Goal: Task Accomplishment & Management: Complete application form

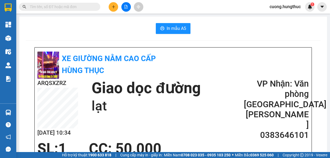
drag, startPoint x: 117, startPoint y: 0, endPoint x: 113, endPoint y: 8, distance: 9.0
click at [113, 8] on icon "plus" at bounding box center [114, 7] width 4 height 4
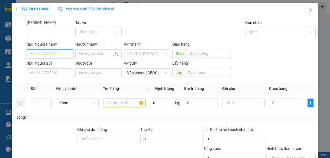
click at [38, 53] on input "SĐT Người Nhận *" at bounding box center [50, 53] width 46 height 9
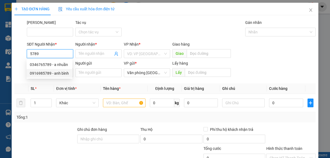
click at [47, 73] on div "0916985789 - anh bình" at bounding box center [49, 73] width 39 height 6
type input "0916985789"
type input "anh bình"
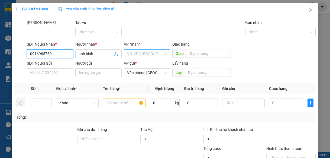
type input "0916985789"
click at [132, 53] on input "search" at bounding box center [145, 54] width 36 height 8
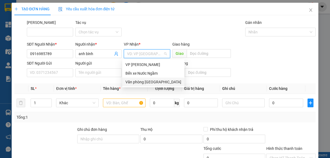
click at [142, 82] on div "Văn phòng [GEOGRAPHIC_DATA]" at bounding box center [153, 82] width 56 height 6
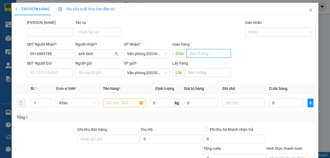
click at [202, 52] on input "text" at bounding box center [209, 53] width 44 height 9
type input "lạt"
click at [38, 103] on input "1" at bounding box center [41, 103] width 21 height 8
type input "4"
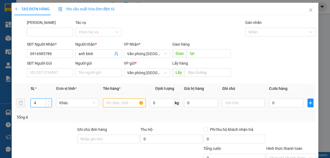
click at [115, 101] on input "text" at bounding box center [124, 102] width 43 height 9
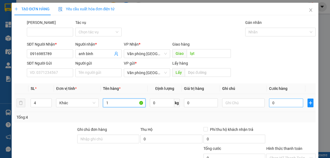
type input "1"
click at [277, 104] on input "0" at bounding box center [286, 102] width 34 height 9
type input "5"
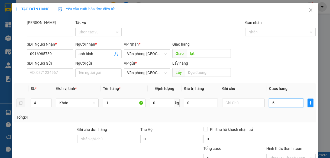
type input "50"
type input "500"
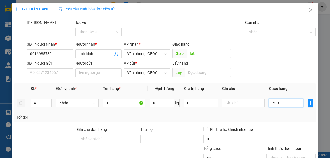
type input "500"
type input "5.000"
type input "50.000"
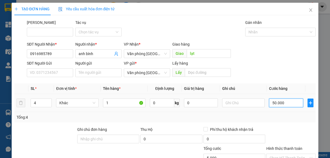
type input "50.000"
type input "500.000"
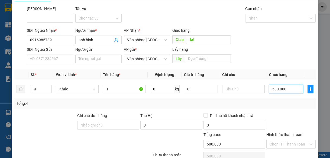
scroll to position [41, 0]
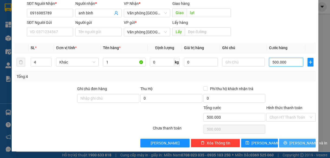
type input "500.000"
click at [289, 143] on span "[PERSON_NAME] và In" at bounding box center [308, 143] width 38 height 6
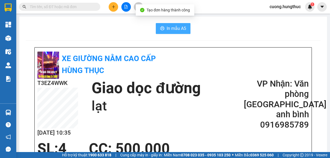
click at [158, 30] on button "In mẫu A5" at bounding box center [173, 28] width 35 height 11
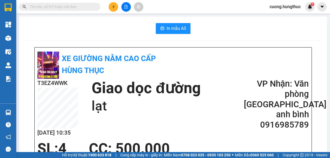
click at [112, 9] on button at bounding box center [113, 6] width 9 height 9
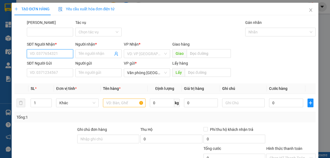
click at [33, 53] on input "SĐT Người Nhận *" at bounding box center [50, 53] width 46 height 9
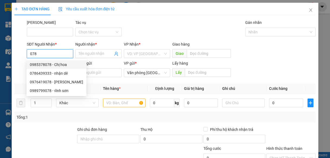
click at [46, 65] on div "0985378078 - Chị hoa" at bounding box center [56, 64] width 53 height 6
type input "0985378078"
type input "Chị hoa"
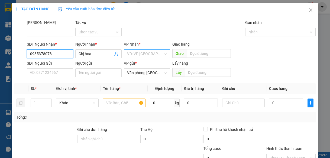
type input "0985378078"
click at [143, 55] on input "search" at bounding box center [145, 54] width 36 height 8
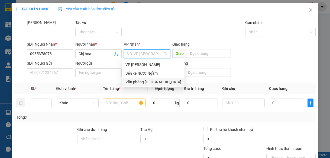
click at [139, 83] on div "Văn phòng [GEOGRAPHIC_DATA]" at bounding box center [153, 82] width 56 height 6
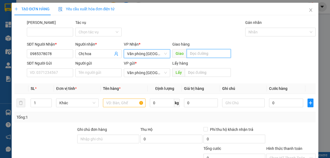
click at [219, 54] on input "text" at bounding box center [209, 53] width 44 height 9
type input "lạt"
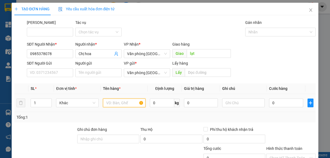
click at [104, 101] on input "text" at bounding box center [124, 102] width 43 height 9
type input "1"
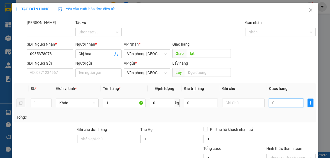
click at [273, 103] on input "0" at bounding box center [286, 102] width 34 height 9
type input "1"
type input "10"
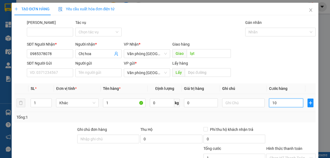
type input "10"
type input "100"
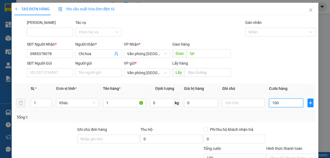
type input "1.000"
type input "10.000"
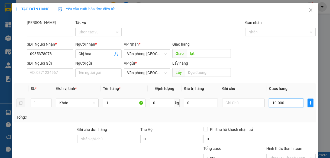
type input "10.000"
type input "100.000"
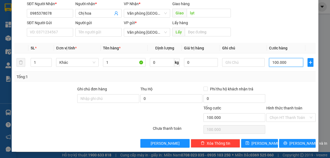
scroll to position [41, 0]
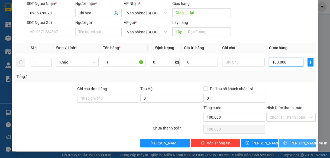
type input "100.000"
click at [279, 143] on button "[PERSON_NAME] và In" at bounding box center [297, 142] width 37 height 9
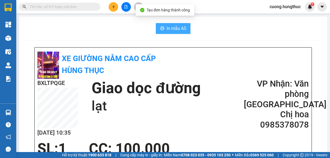
click at [183, 25] on span "In mẫu A5" at bounding box center [175, 28] width 19 height 7
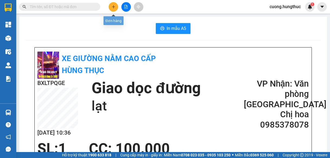
click at [110, 5] on button at bounding box center [113, 6] width 9 height 9
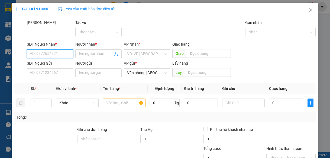
click at [50, 54] on input "SĐT Người Nhận *" at bounding box center [50, 53] width 46 height 9
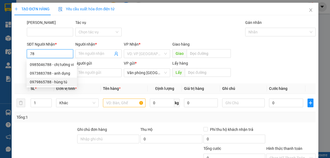
type input "7"
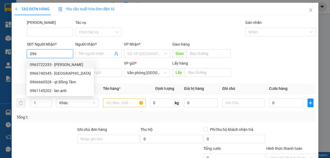
click at [37, 54] on input "096" at bounding box center [50, 53] width 46 height 9
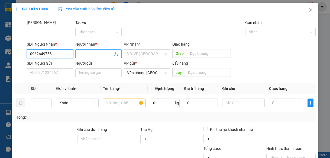
type input "0962649788"
click at [86, 54] on input "Người nhận *" at bounding box center [96, 54] width 34 height 6
type input "a"
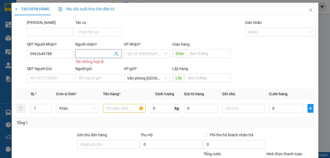
type input "q"
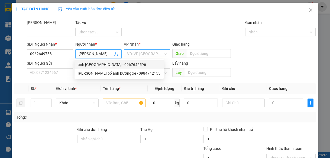
type input "anh minh"
click at [136, 55] on input "search" at bounding box center [145, 54] width 36 height 8
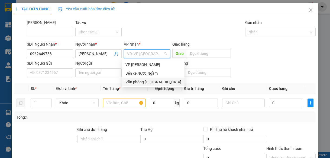
click at [153, 80] on div "Văn phòng [GEOGRAPHIC_DATA]" at bounding box center [153, 82] width 56 height 6
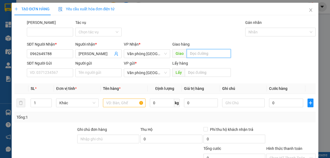
click at [200, 53] on input "text" at bounding box center [209, 53] width 44 height 9
type input "nghĩa phúc"
click at [35, 104] on input "1" at bounding box center [41, 103] width 21 height 8
type input "5"
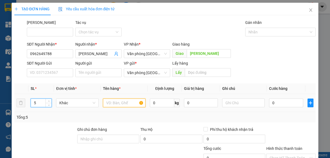
click at [124, 105] on input "text" at bounding box center [124, 102] width 43 height 9
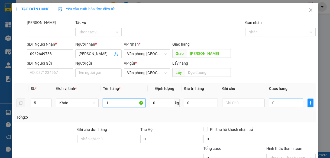
type input "1"
click at [275, 106] on input "0" at bounding box center [286, 102] width 34 height 9
type input "3"
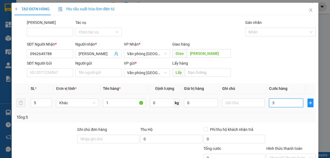
type input "30"
type input "300"
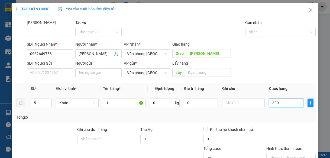
type input "300"
type input "3.000"
type input "30.000"
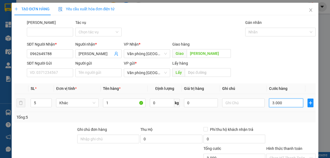
type input "30.000"
type input "300.000"
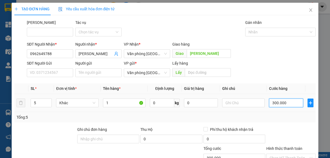
type input "3.000.000"
type input "300.000"
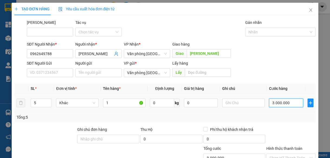
type input "300.000"
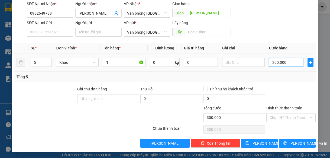
scroll to position [41, 0]
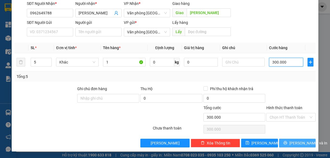
type input "300.000"
click at [285, 142] on icon "printer" at bounding box center [285, 142] width 4 height 4
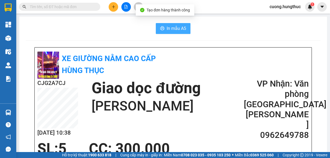
click at [172, 30] on span "In mẫu A5" at bounding box center [175, 28] width 19 height 7
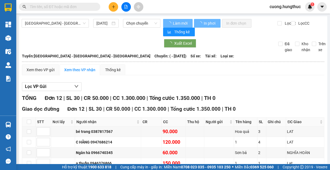
type input "[DATE]"
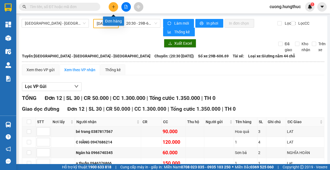
click at [111, 9] on button at bounding box center [113, 6] width 9 height 9
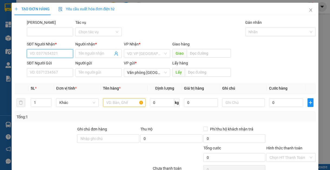
click at [57, 55] on input "SĐT Người Nhận *" at bounding box center [50, 53] width 46 height 9
type input "0332505161"
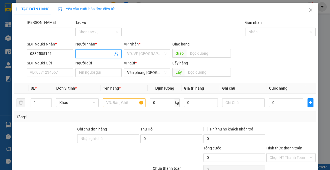
click at [108, 55] on input "Người nhận *" at bounding box center [96, 54] width 34 height 6
type input "anh ước"
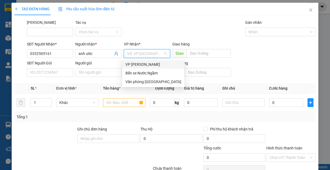
click at [149, 56] on input "search" at bounding box center [145, 54] width 36 height 8
click at [150, 82] on div "Văn phòng [GEOGRAPHIC_DATA]" at bounding box center [153, 82] width 56 height 6
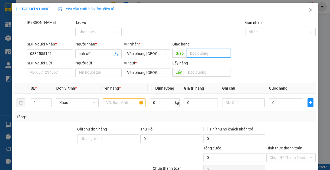
click at [196, 55] on input "text" at bounding box center [209, 53] width 44 height 9
type input "m"
type input "ngã 3 bà hảo"
drag, startPoint x: 119, startPoint y: 106, endPoint x: 120, endPoint y: 103, distance: 3.6
click at [120, 103] on input "text" at bounding box center [124, 102] width 43 height 9
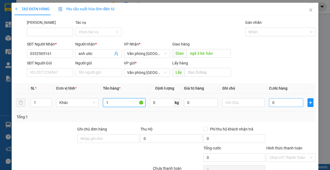
type input "1"
click at [293, 103] on input "0" at bounding box center [286, 102] width 34 height 9
type input "2"
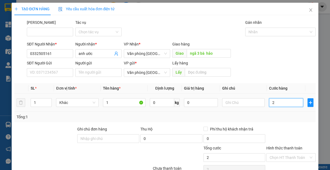
type input "25"
type input "250"
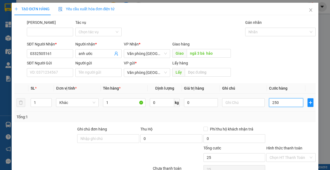
type input "250"
type input "2.500"
type input "25.000"
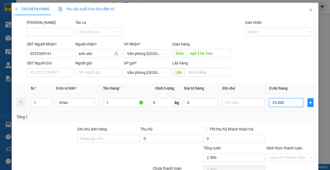
type input "25.000"
type input "2.500.012"
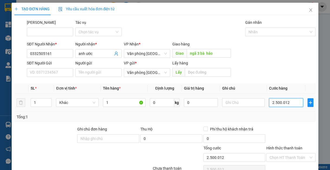
type input "250.001"
type input "25.000"
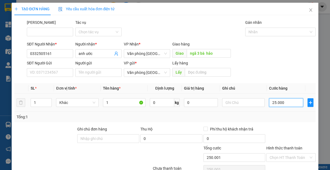
type input "25.000"
type input "250.000"
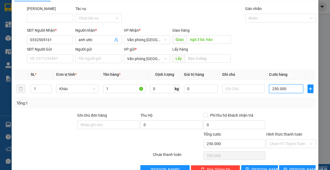
scroll to position [27, 0]
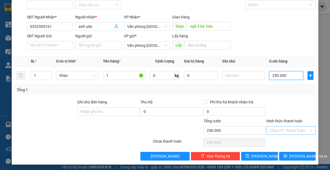
type input "250.000"
click at [287, 130] on input "Hình thức thanh toán" at bounding box center [288, 130] width 39 height 8
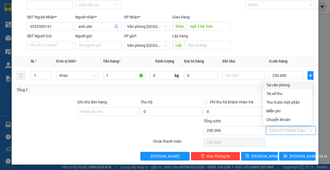
click at [280, 87] on div "Tại văn phòng" at bounding box center [287, 85] width 42 height 6
type input "0"
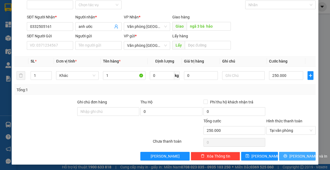
click at [300, 157] on span "[PERSON_NAME] và In" at bounding box center [308, 156] width 38 height 6
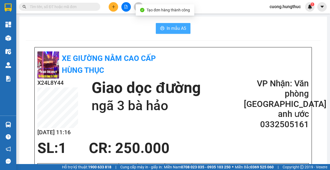
click at [169, 29] on span "In mẫu A5" at bounding box center [175, 28] width 19 height 7
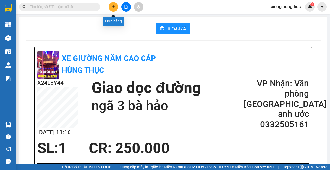
click at [116, 9] on button at bounding box center [113, 6] width 9 height 9
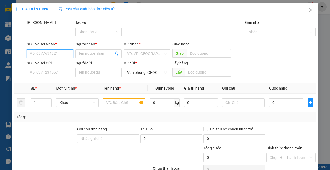
click at [57, 54] on input "SĐT Người Nhận *" at bounding box center [50, 53] width 46 height 9
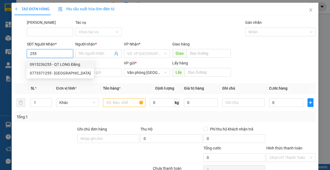
click at [51, 66] on div "0915236255 - QT LONG Đăng" at bounding box center [60, 64] width 61 height 6
type input "0915236255"
type input "QT LONG Đăng"
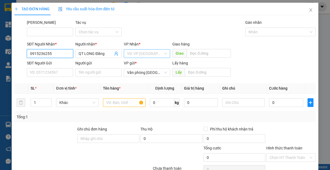
type input "0915236255"
click at [146, 55] on input "search" at bounding box center [145, 54] width 36 height 8
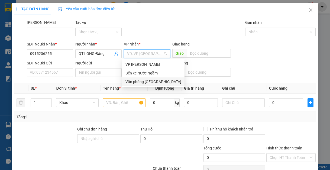
click at [147, 84] on div "Văn phòng [GEOGRAPHIC_DATA]" at bounding box center [153, 82] width 56 height 6
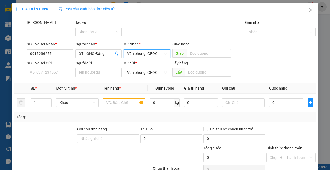
click at [183, 54] on span "Giao" at bounding box center [179, 53] width 14 height 9
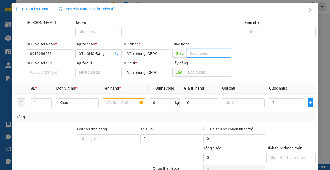
click at [193, 54] on input "text" at bounding box center [209, 53] width 44 height 9
click at [196, 55] on input "text" at bounding box center [209, 53] width 44 height 9
type input "lạt"
click at [113, 106] on input "text" at bounding box center [124, 102] width 43 height 9
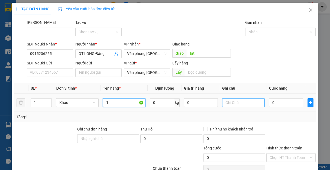
type input "1"
click at [242, 102] on input "text" at bounding box center [243, 102] width 43 height 9
type input "nhẹ tay"
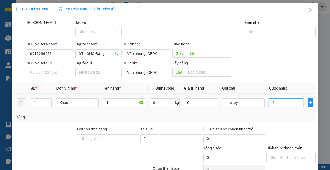
click at [282, 104] on input "0" at bounding box center [286, 102] width 34 height 9
type input "54"
type input "5"
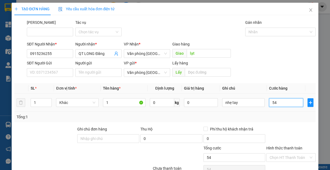
type input "5"
type input "50"
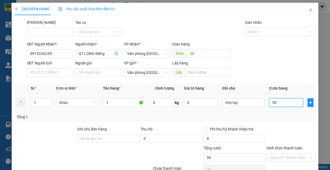
type input "500"
type input "5.000"
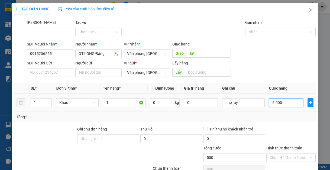
type input "5.000"
type input "50.000"
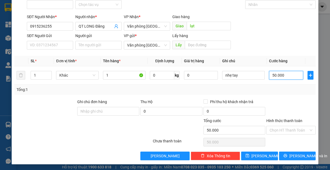
scroll to position [28, 0]
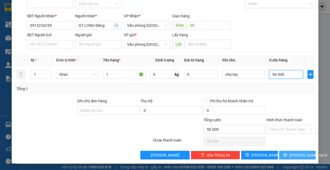
type input "50.000"
click at [301, 155] on span "[PERSON_NAME] và In" at bounding box center [308, 155] width 38 height 6
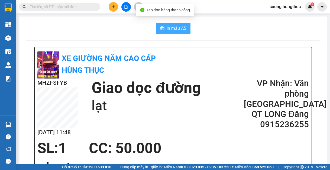
click at [175, 28] on span "In mẫu A5" at bounding box center [175, 28] width 19 height 7
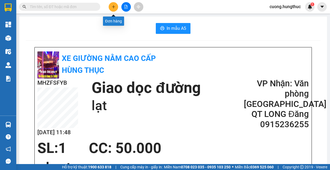
click at [115, 9] on button at bounding box center [113, 6] width 9 height 9
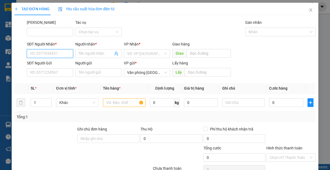
click at [41, 56] on input "SĐT Người Nhận *" at bounding box center [50, 53] width 46 height 9
type input "1"
type input "0846121333"
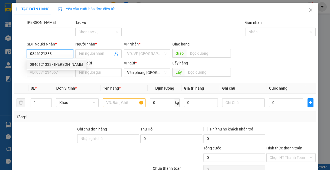
click at [44, 63] on div "0846121333 - [PERSON_NAME]" at bounding box center [56, 64] width 53 height 6
type input "[PERSON_NAME]"
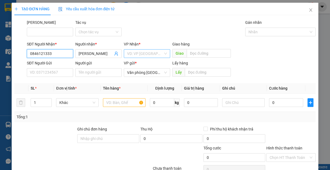
type input "0846121333"
click at [137, 54] on input "search" at bounding box center [145, 54] width 36 height 8
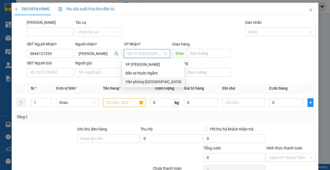
click at [135, 81] on div "Văn phòng [GEOGRAPHIC_DATA]" at bounding box center [153, 82] width 56 height 6
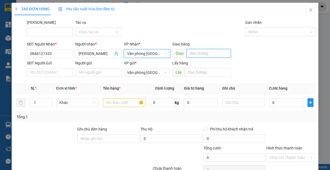
click at [191, 54] on input "text" at bounding box center [209, 53] width 44 height 9
type input "lạt"
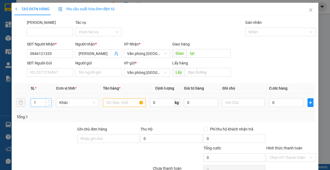
click at [39, 101] on input "1" at bounding box center [41, 103] width 21 height 8
type input "4"
click at [123, 101] on input "text" at bounding box center [124, 102] width 43 height 9
type input "1"
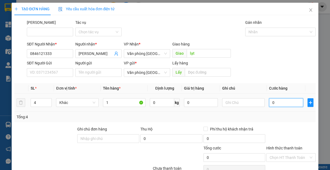
click at [275, 102] on input "0" at bounding box center [286, 102] width 34 height 9
type input "4"
type input "40"
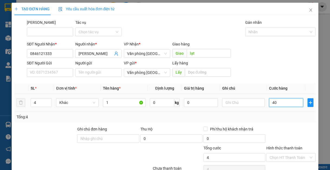
type input "40"
type input "400"
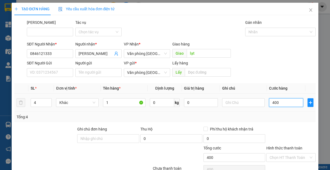
type input "4.000"
type input "40.000"
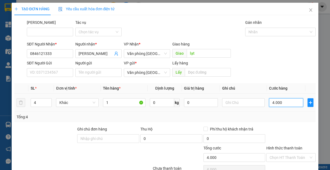
type input "40.000"
type input "400.000"
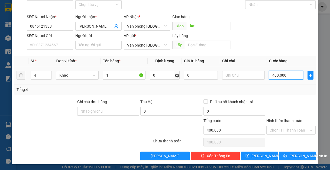
scroll to position [28, 0]
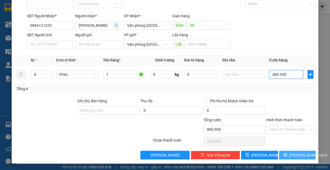
type input "400.000"
click at [288, 154] on button "[PERSON_NAME] và In" at bounding box center [297, 155] width 37 height 9
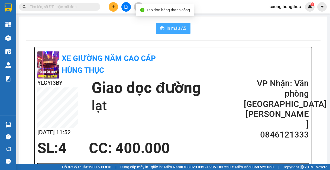
click at [160, 28] on icon "printer" at bounding box center [162, 28] width 4 height 4
